Goal: Obtain resource: Download file/media

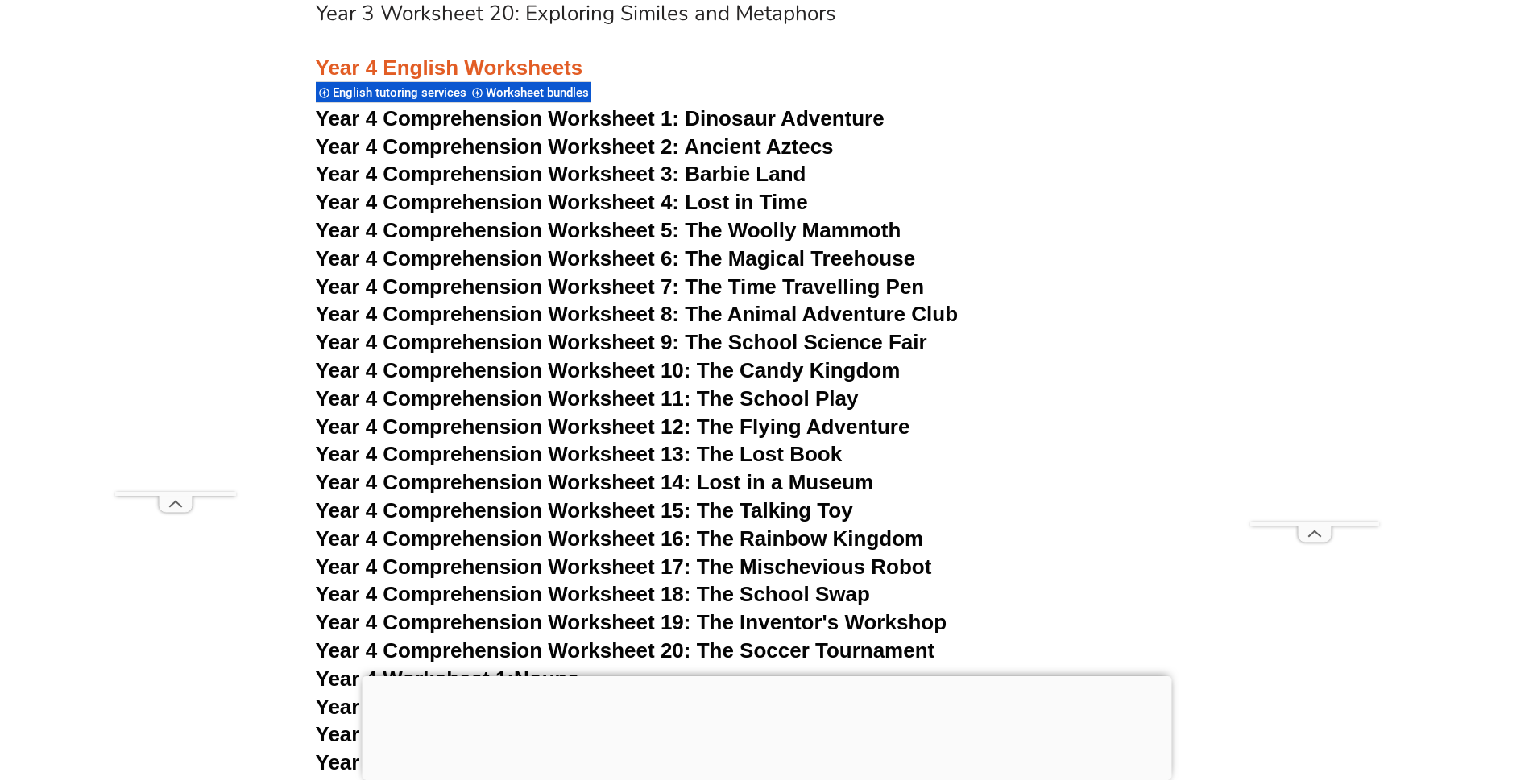
scroll to position [7248, 0]
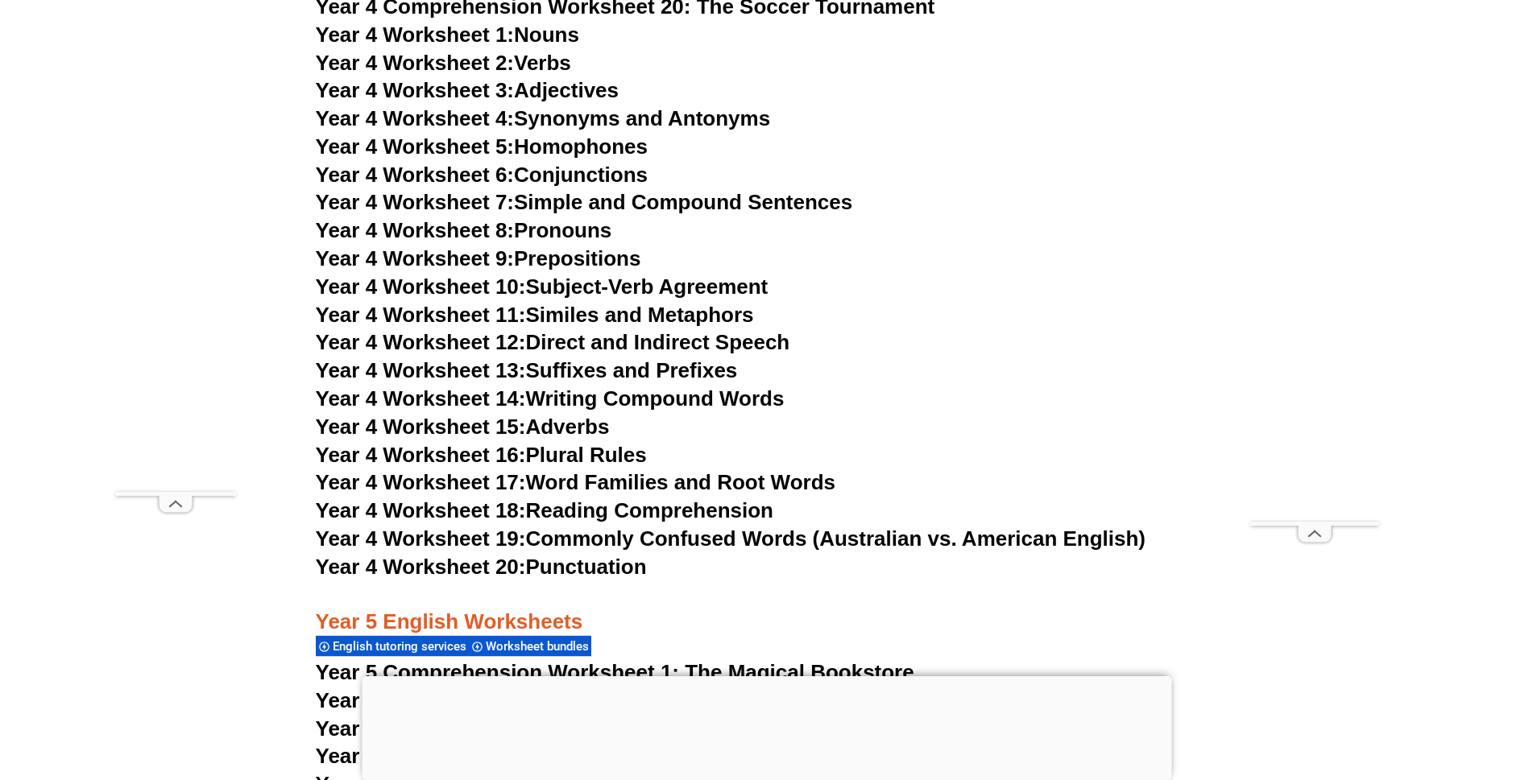
click at [168, 508] on icon at bounding box center [175, 504] width 40 height 24
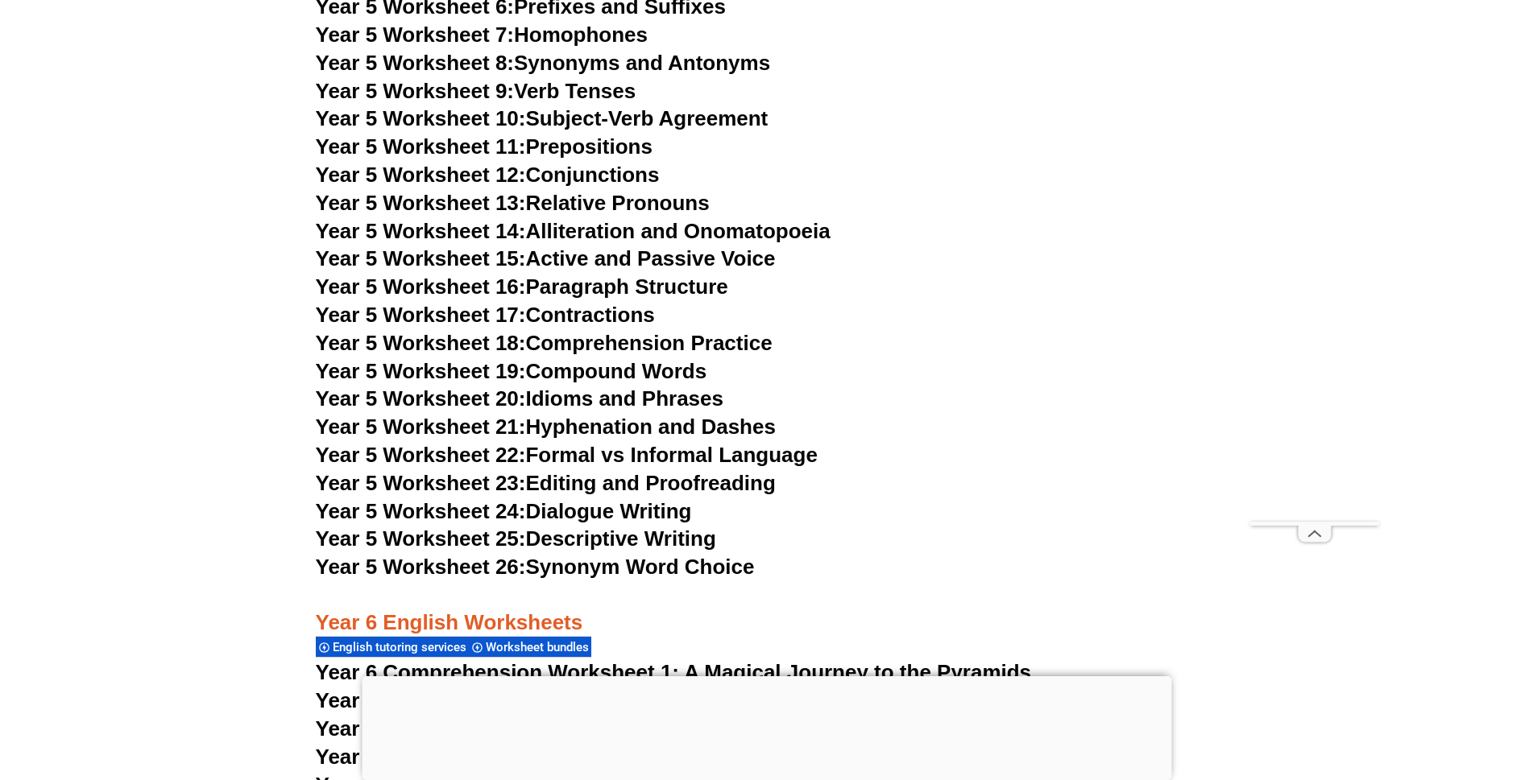
scroll to position [8053, 0]
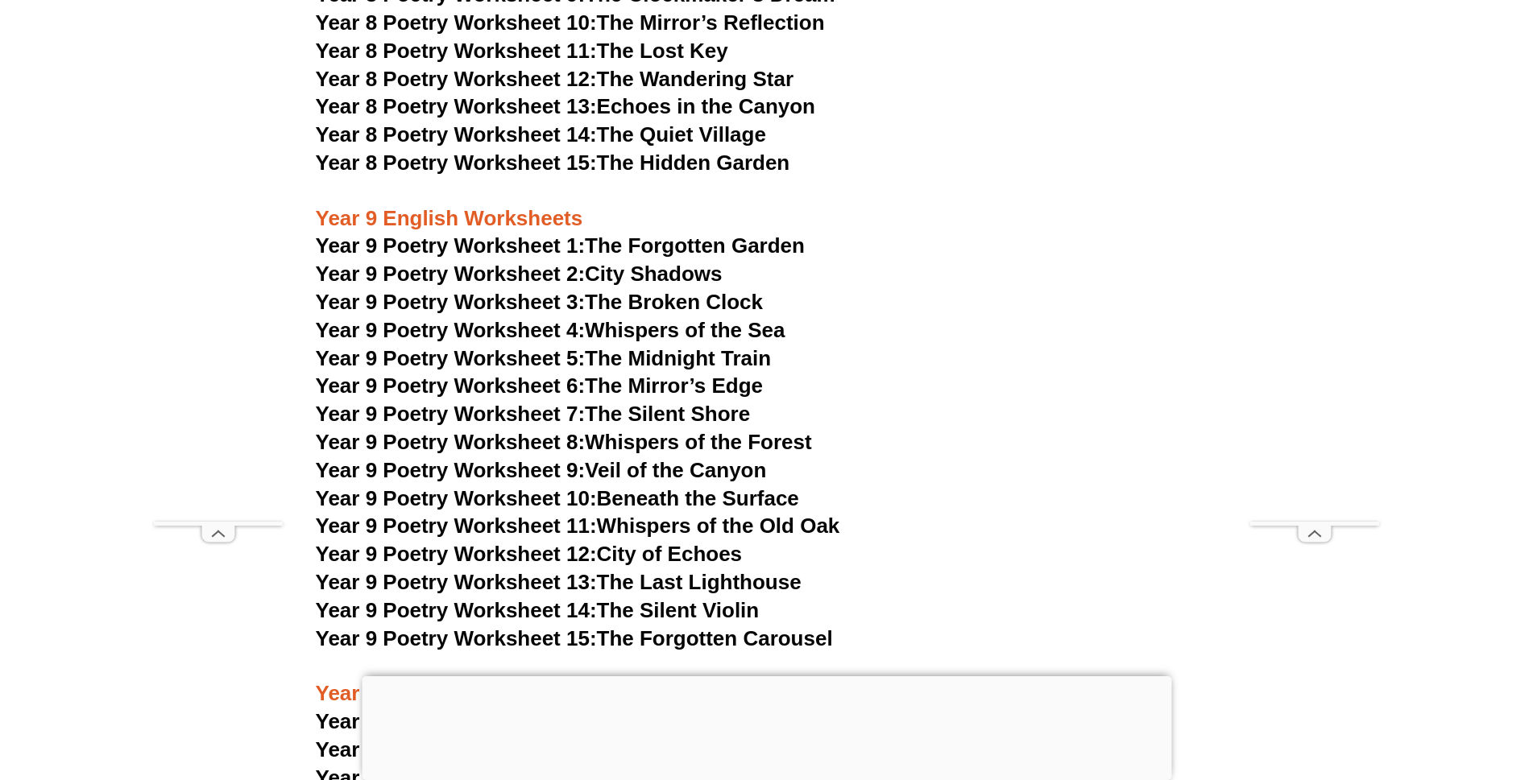
click at [482, 570] on span "Year 9 Poetry Worksheet 13:" at bounding box center [456, 582] width 281 height 24
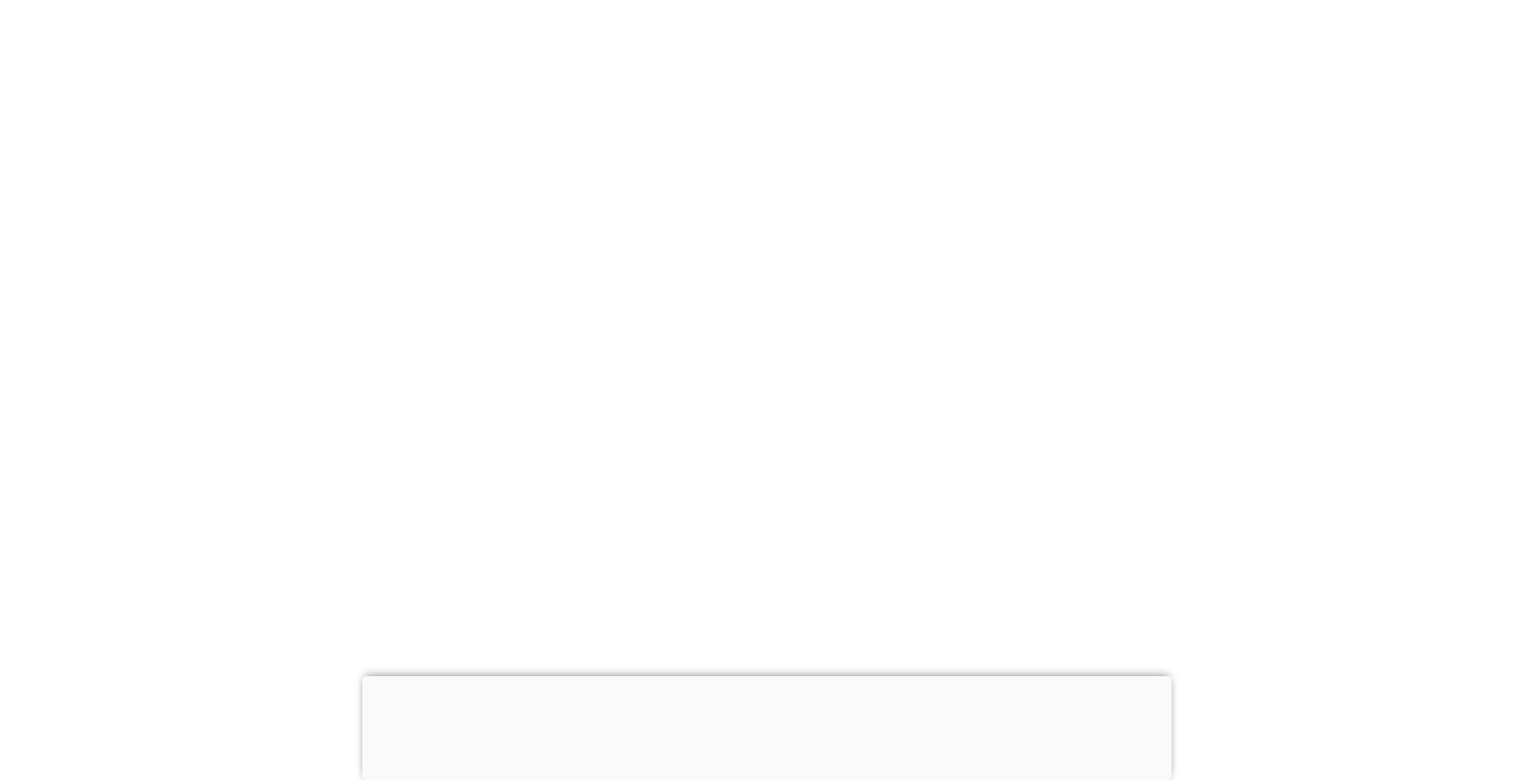
scroll to position [10796, 0]
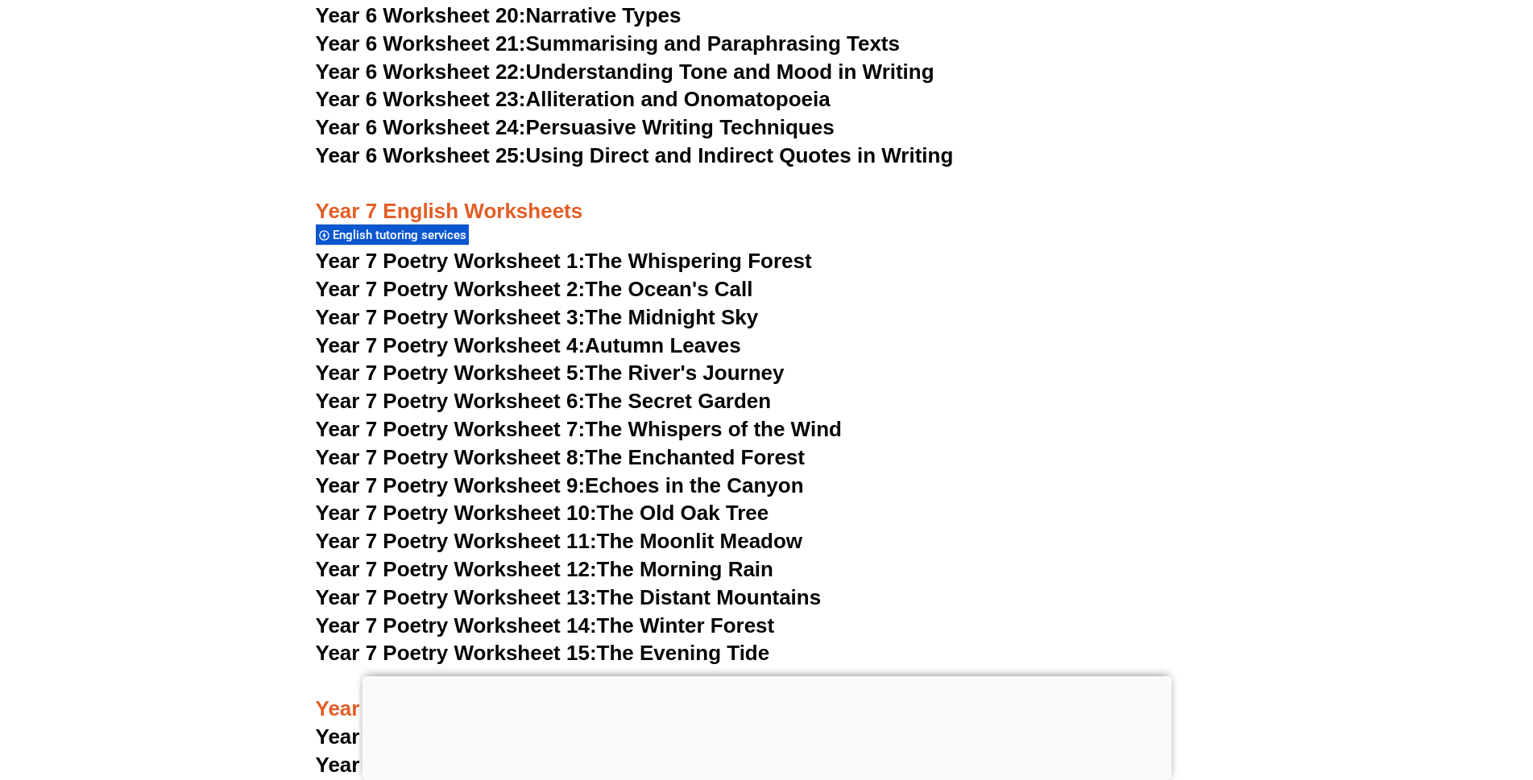
scroll to position [9211, 0]
